Goal: Complete application form

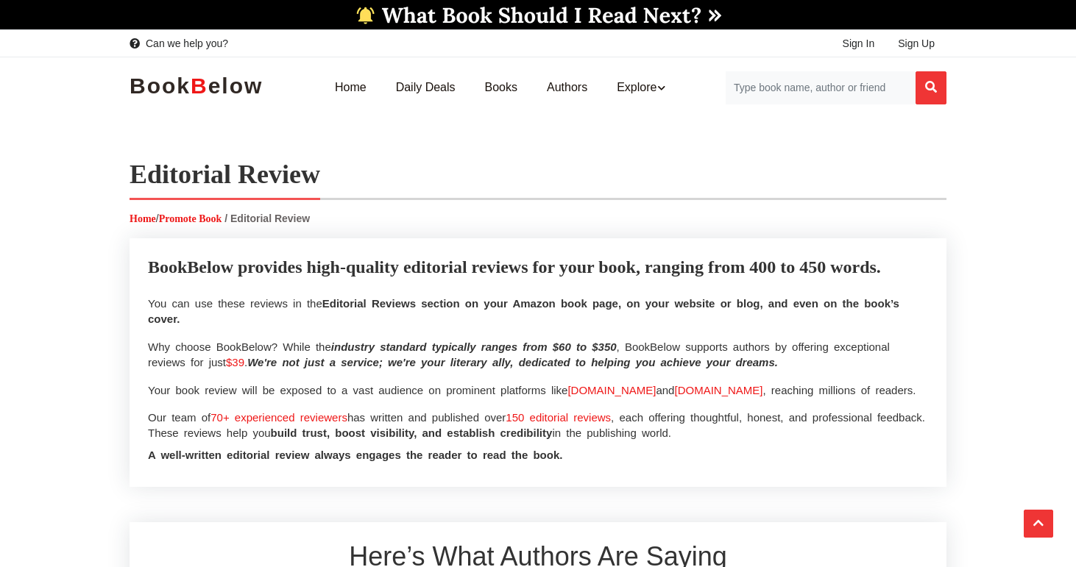
select select
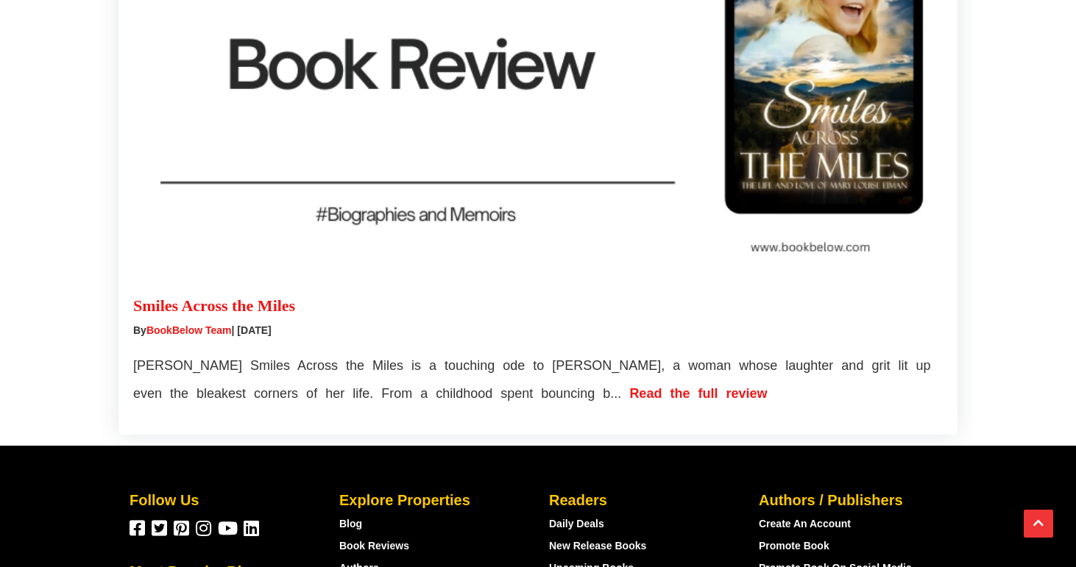
scroll to position [4257, 0]
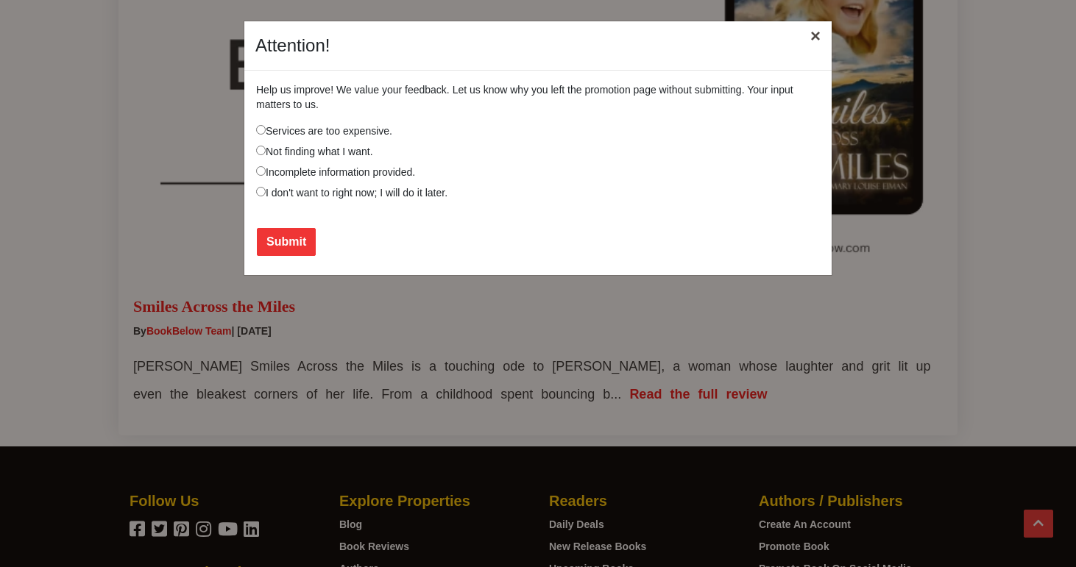
click at [812, 43] on button "×" at bounding box center [815, 35] width 34 height 41
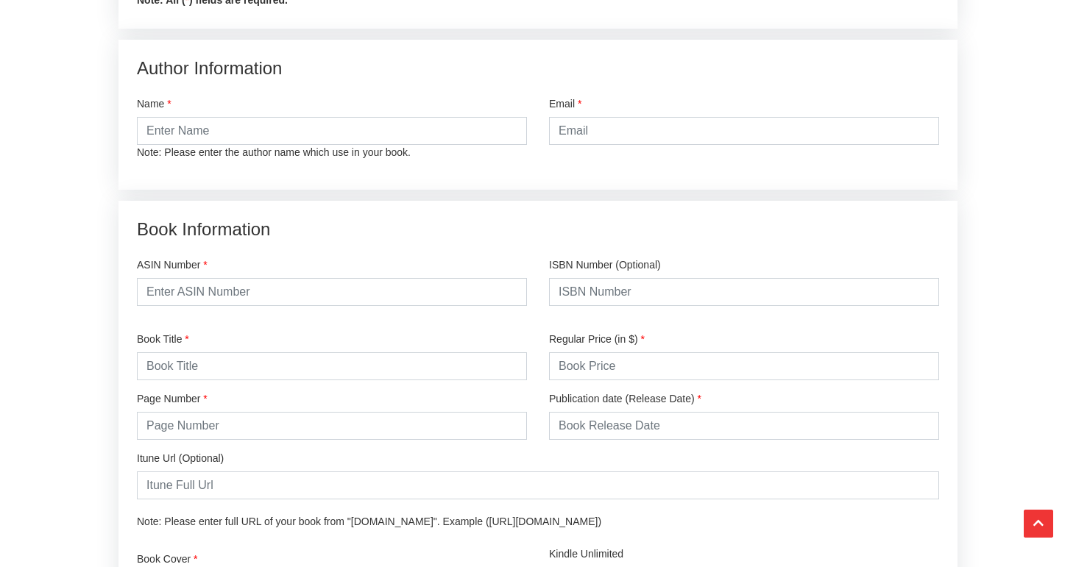
scroll to position [1858, 0]
click at [305, 112] on div "Name Note: Please enter the author name which use in your book." at bounding box center [332, 128] width 390 height 63
click at [305, 127] on input "text" at bounding box center [332, 132] width 390 height 28
type input "[PERSON_NAME]"
click at [654, 121] on input "email" at bounding box center [744, 132] width 390 height 28
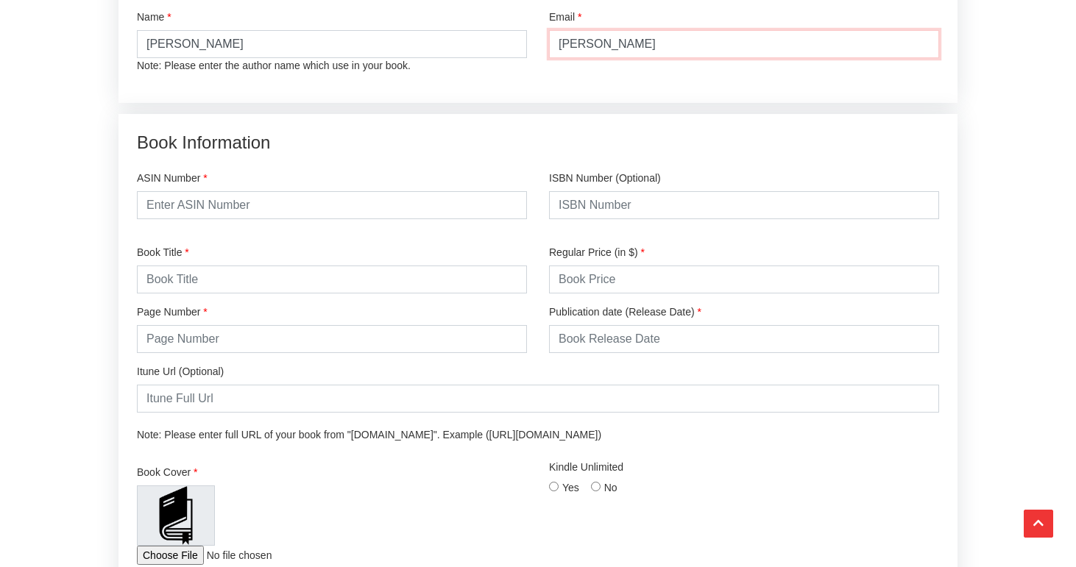
scroll to position [1944, 0]
type input "[PERSON_NAME]"
click at [611, 333] on input "text" at bounding box center [744, 341] width 390 height 28
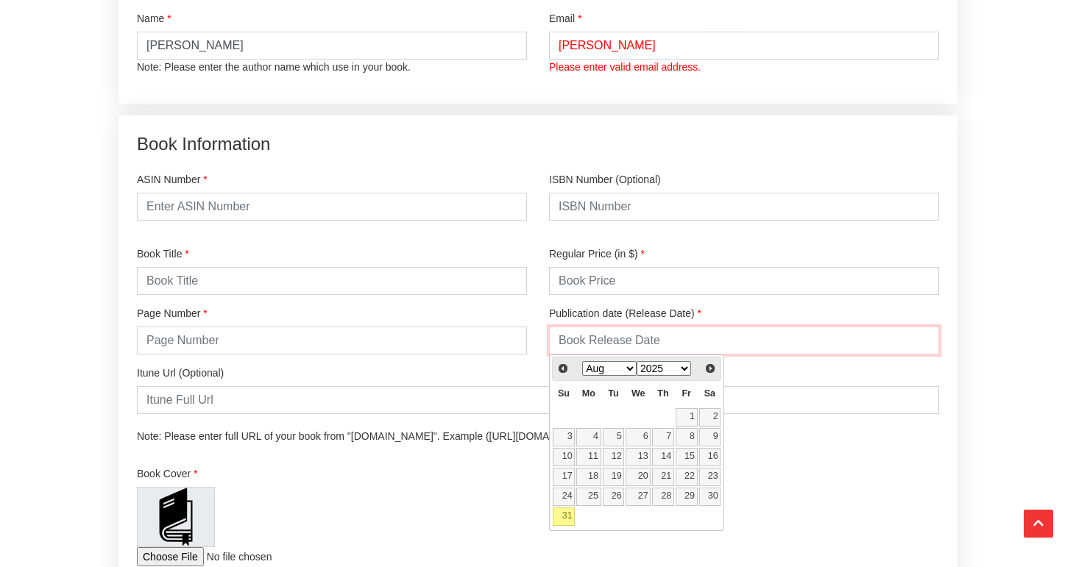
click at [611, 333] on input "text" at bounding box center [744, 341] width 390 height 28
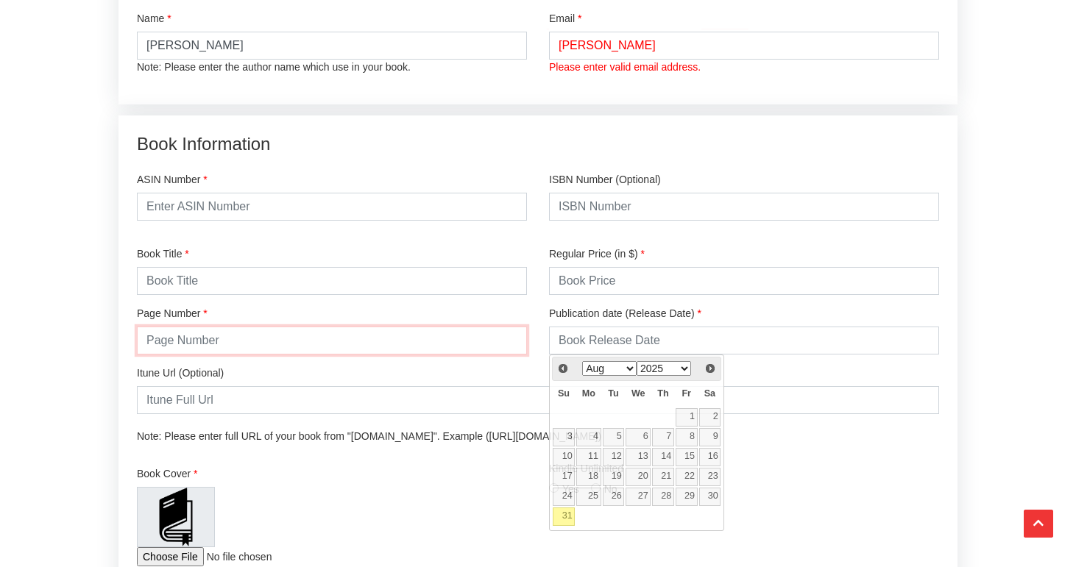
click at [334, 334] on input "number" at bounding box center [332, 341] width 390 height 28
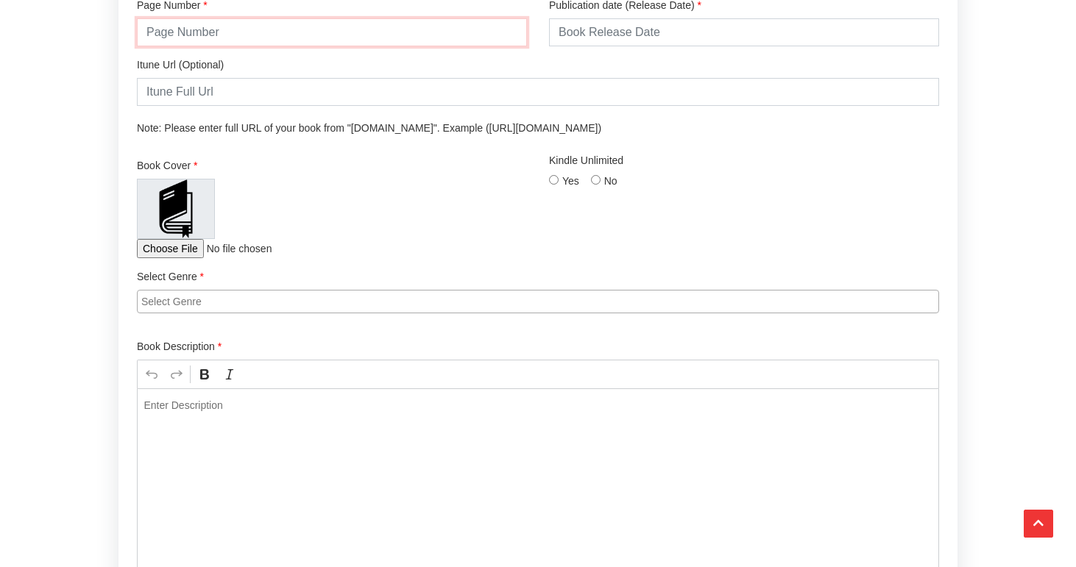
scroll to position [2261, 0]
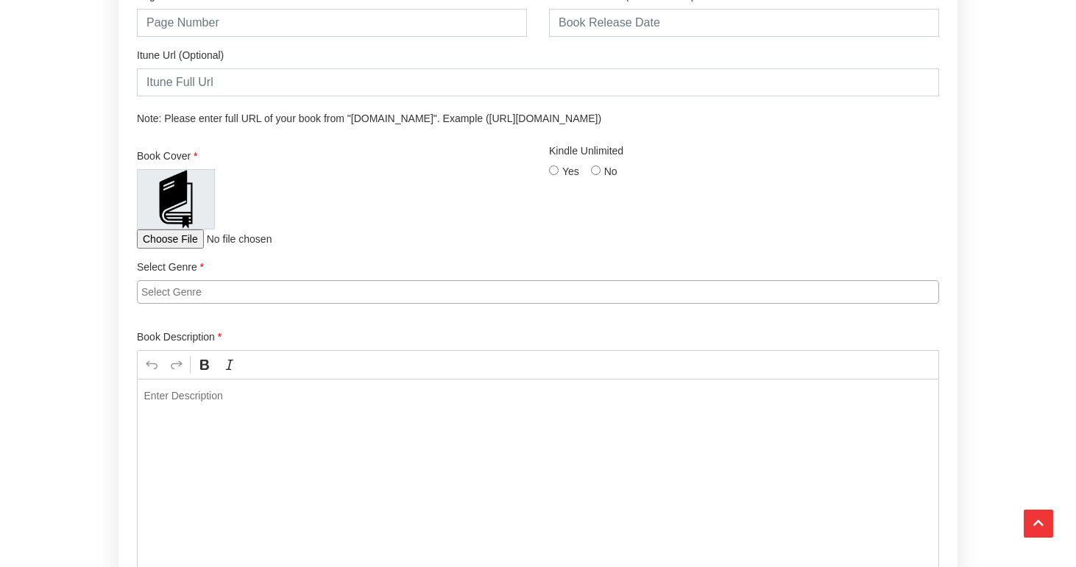
click at [596, 171] on input "No" at bounding box center [596, 171] width 10 height 10
radio input "true"
click at [555, 172] on input "Yes" at bounding box center [554, 171] width 10 height 10
radio input "true"
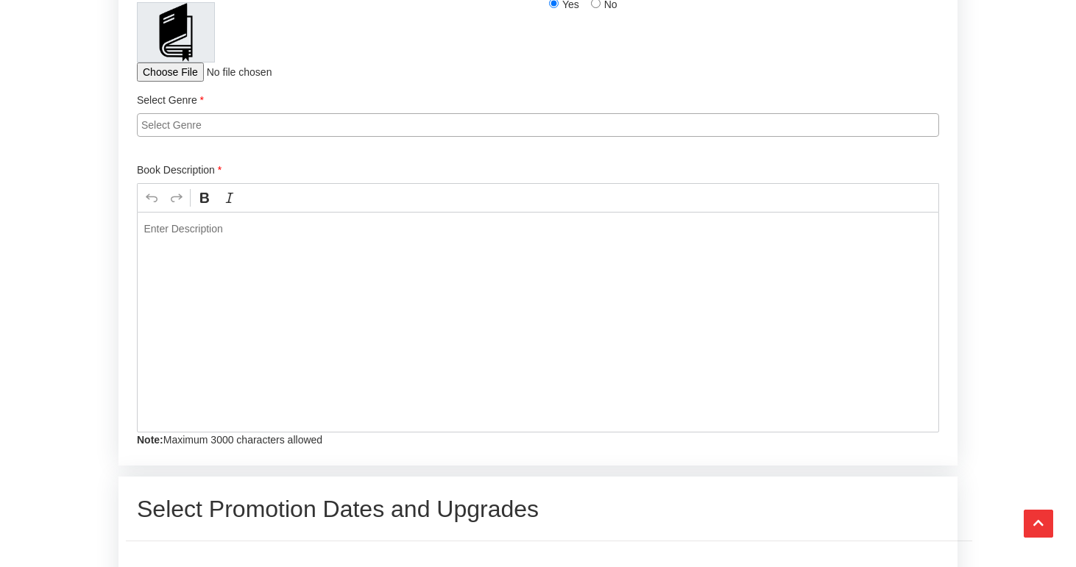
scroll to position [2426, 0]
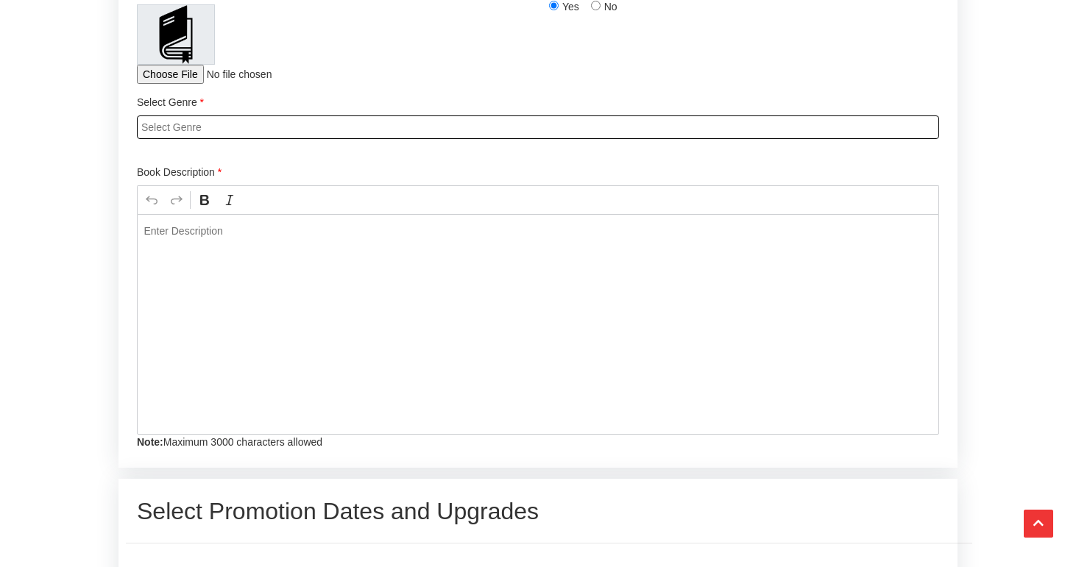
click at [314, 123] on input "search" at bounding box center [541, 127] width 800 height 15
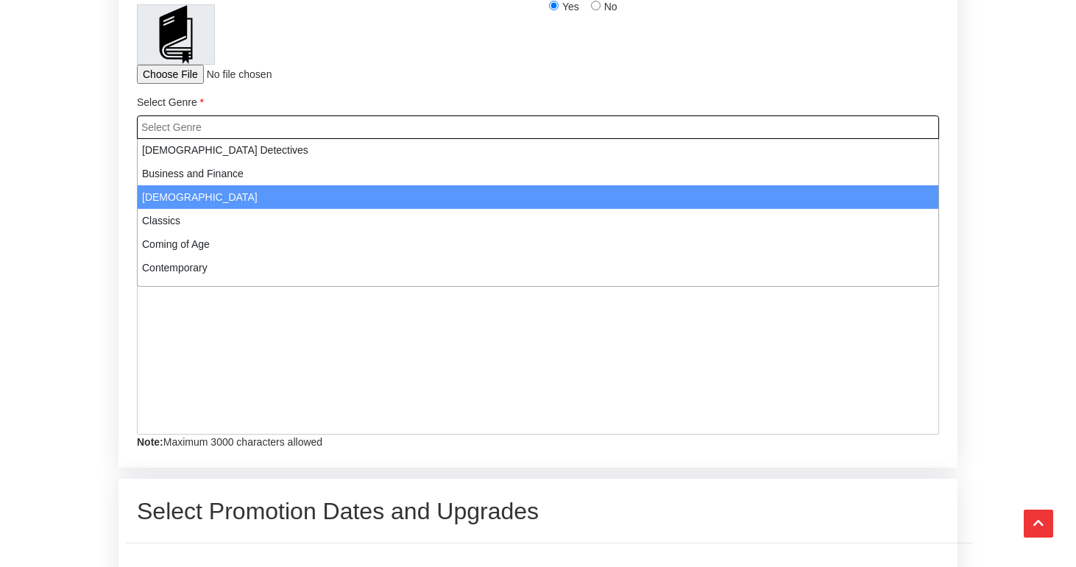
scroll to position [71, 0]
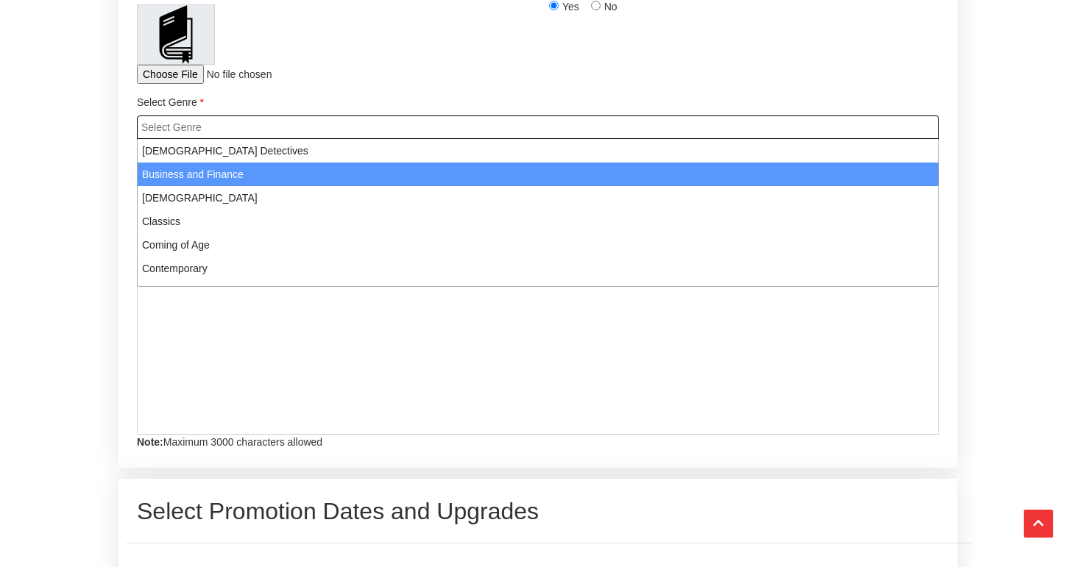
select select "3"
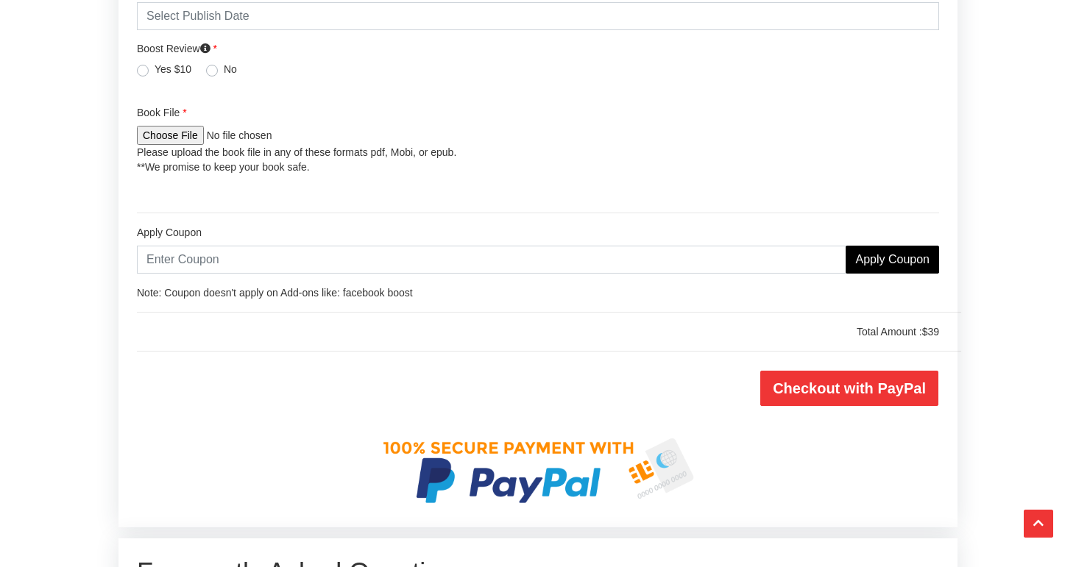
scroll to position [3034, 0]
